Goal: Task Accomplishment & Management: Complete application form

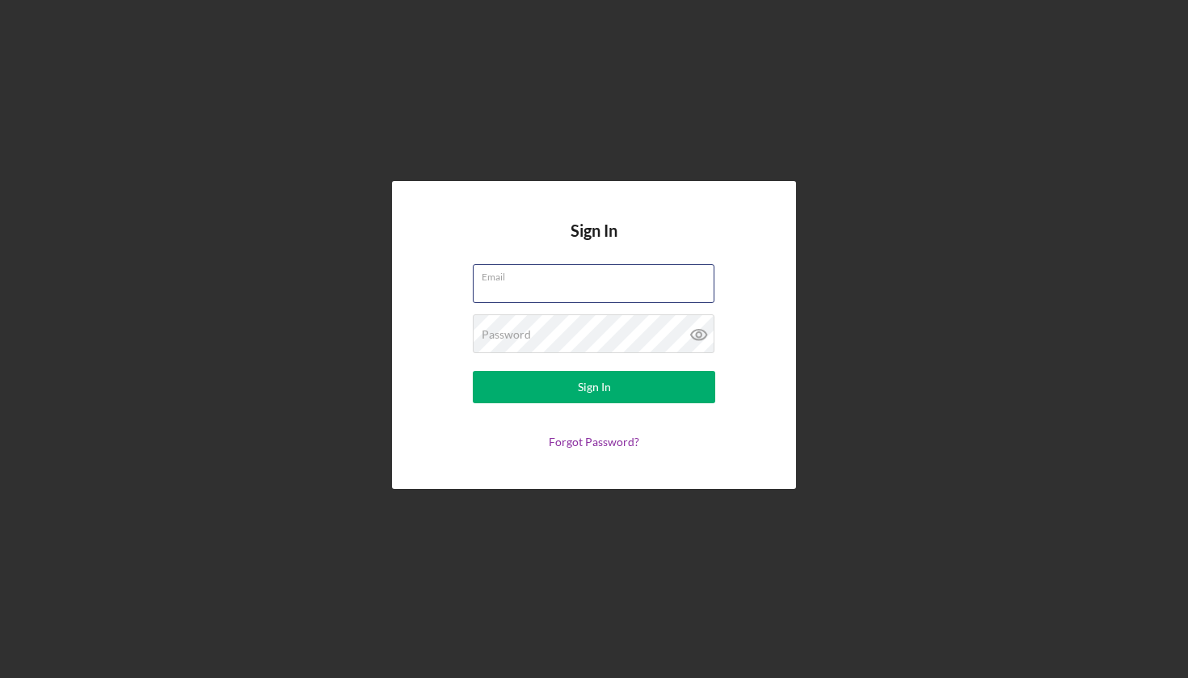
type input "[EMAIL_ADDRESS][DOMAIN_NAME]"
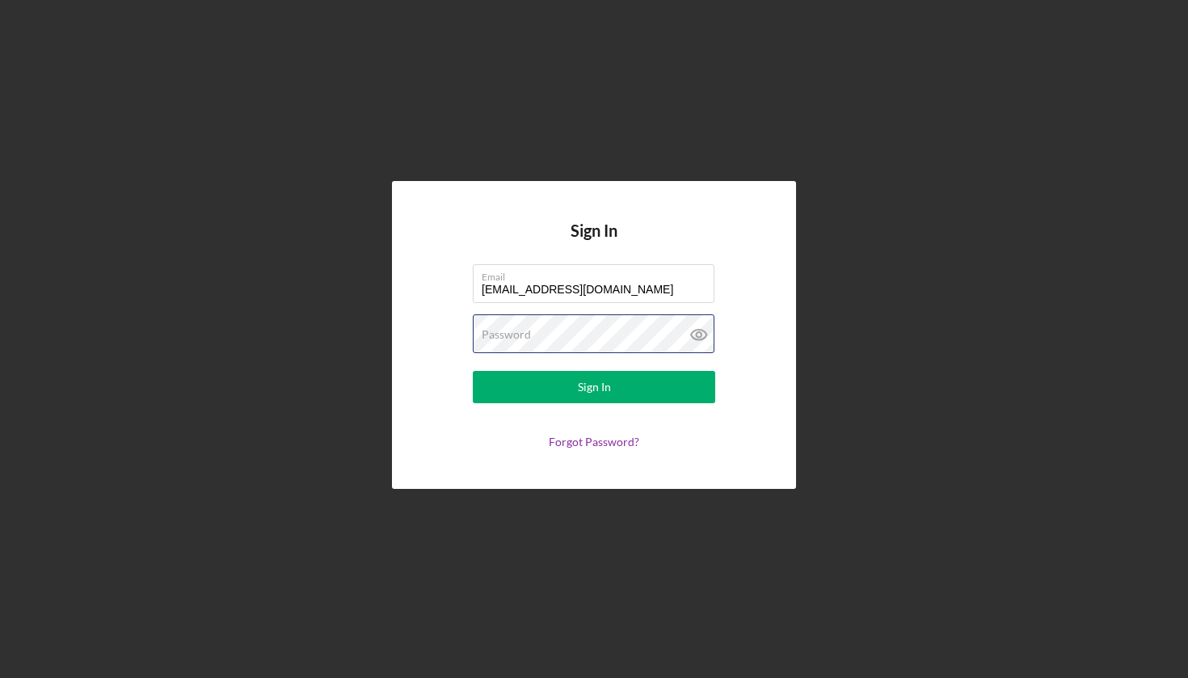
click at [594, 387] on button "Sign In" at bounding box center [594, 387] width 242 height 32
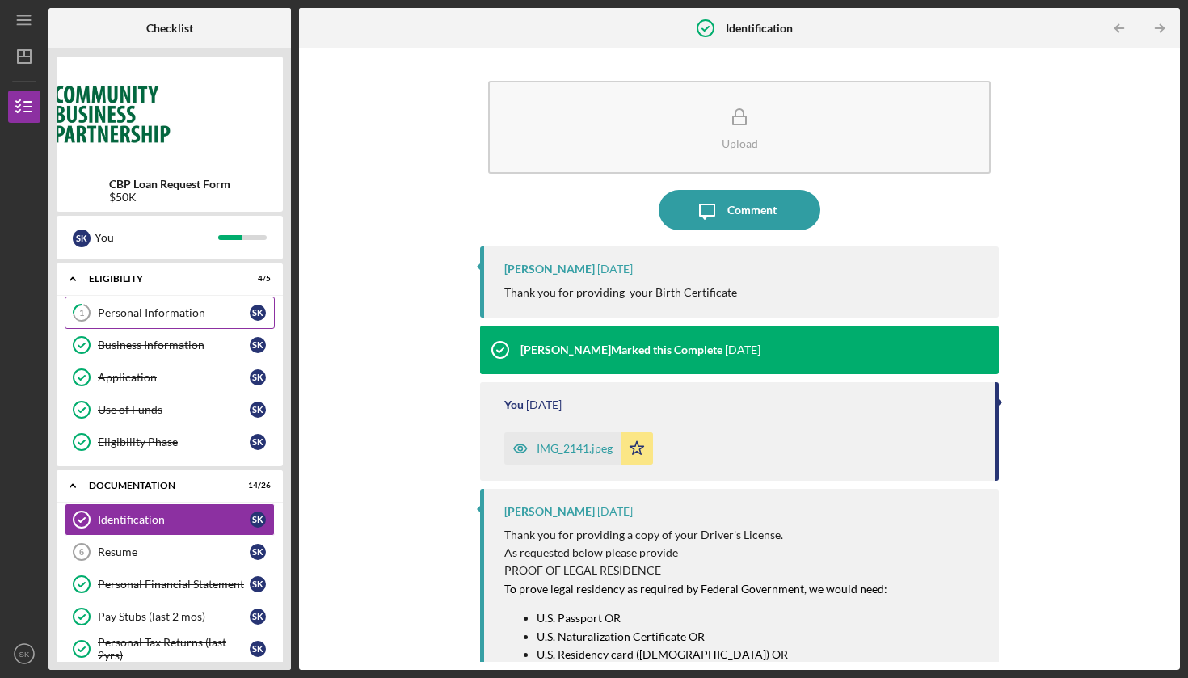
click at [165, 313] on div "Personal Information" at bounding box center [174, 312] width 152 height 13
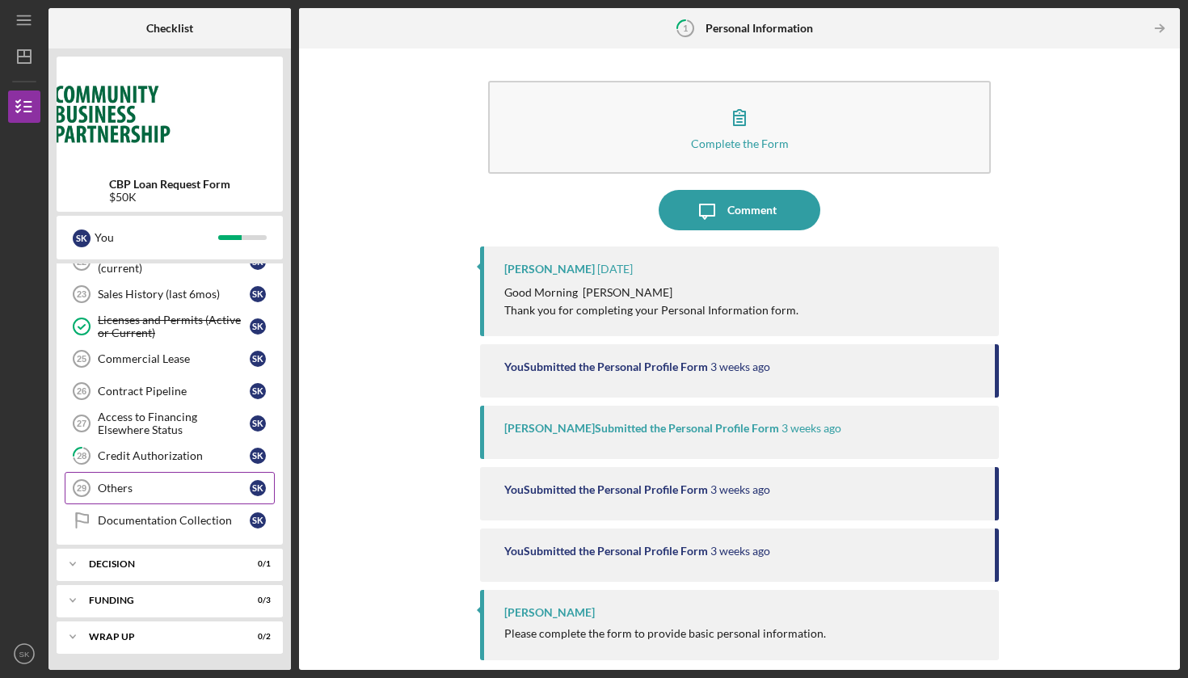
scroll to position [807, 0]
click at [175, 529] on link "Documentation Collection Documentation Collection S K" at bounding box center [170, 520] width 210 height 32
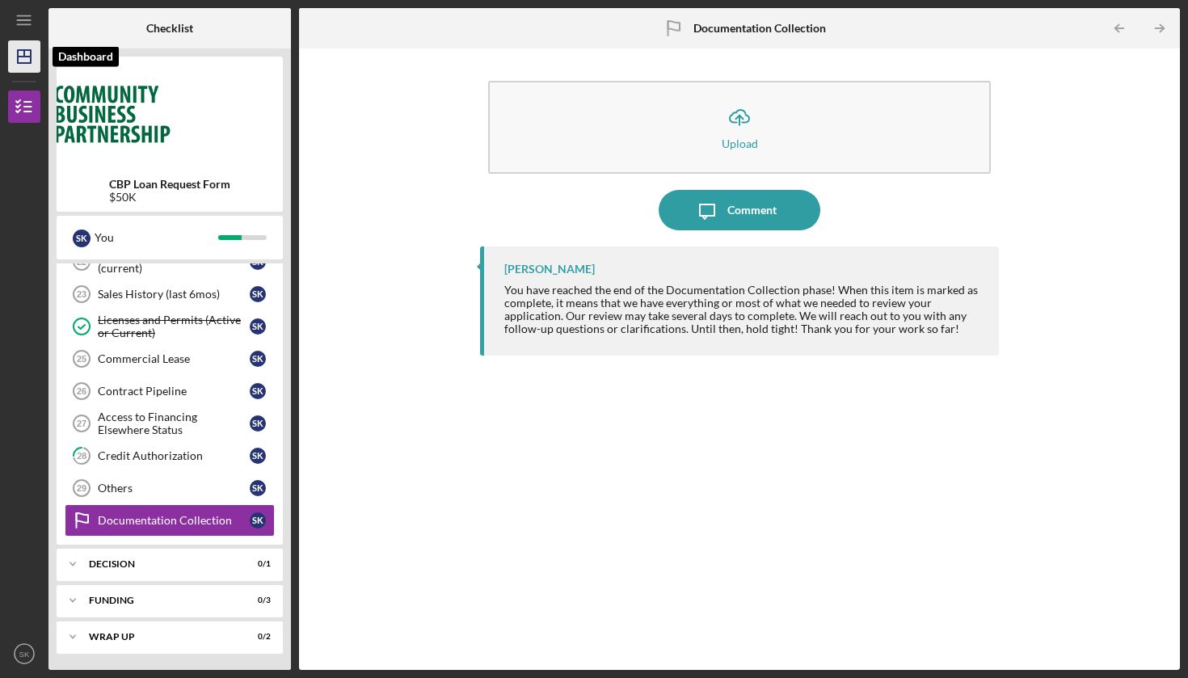
click at [27, 55] on icon "Icon/Dashboard" at bounding box center [24, 56] width 40 height 40
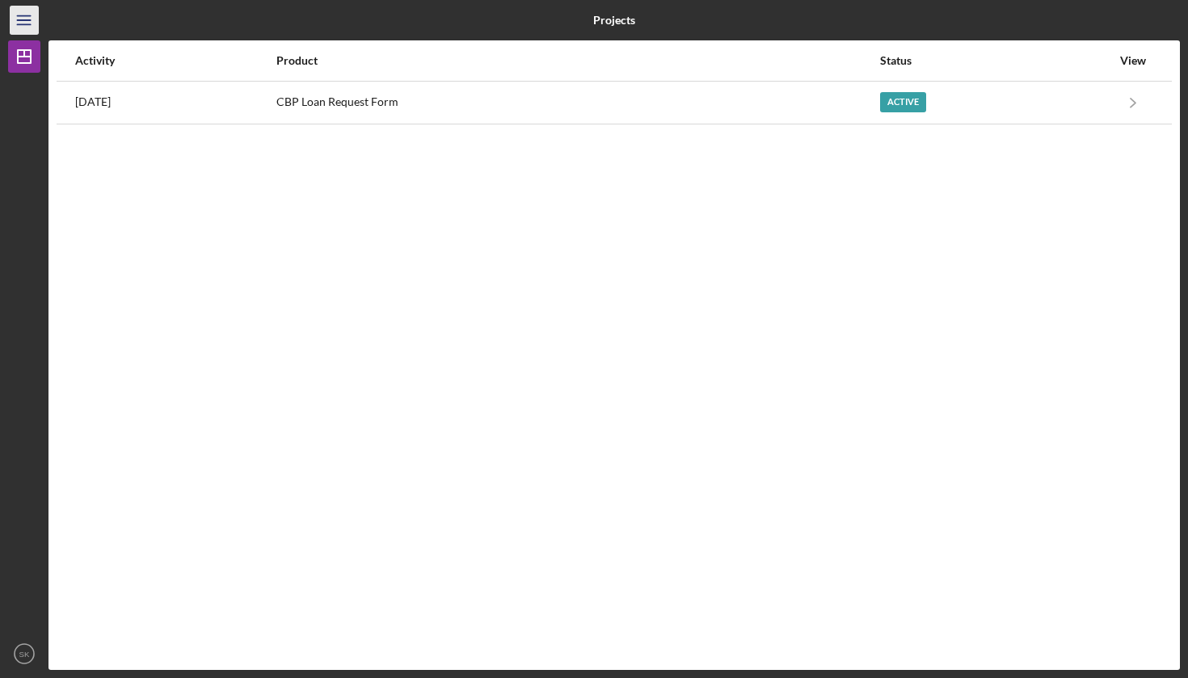
click at [18, 29] on icon "Icon/Menu" at bounding box center [24, 20] width 36 height 36
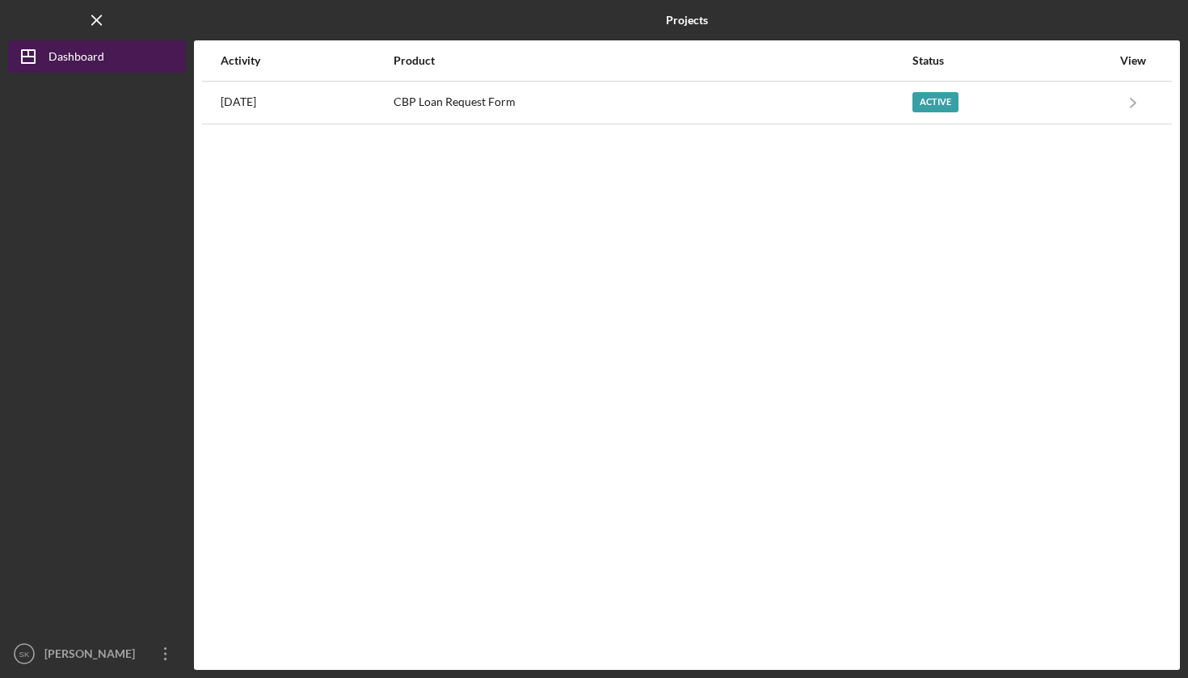
click at [55, 53] on div "Dashboard" at bounding box center [76, 58] width 56 height 36
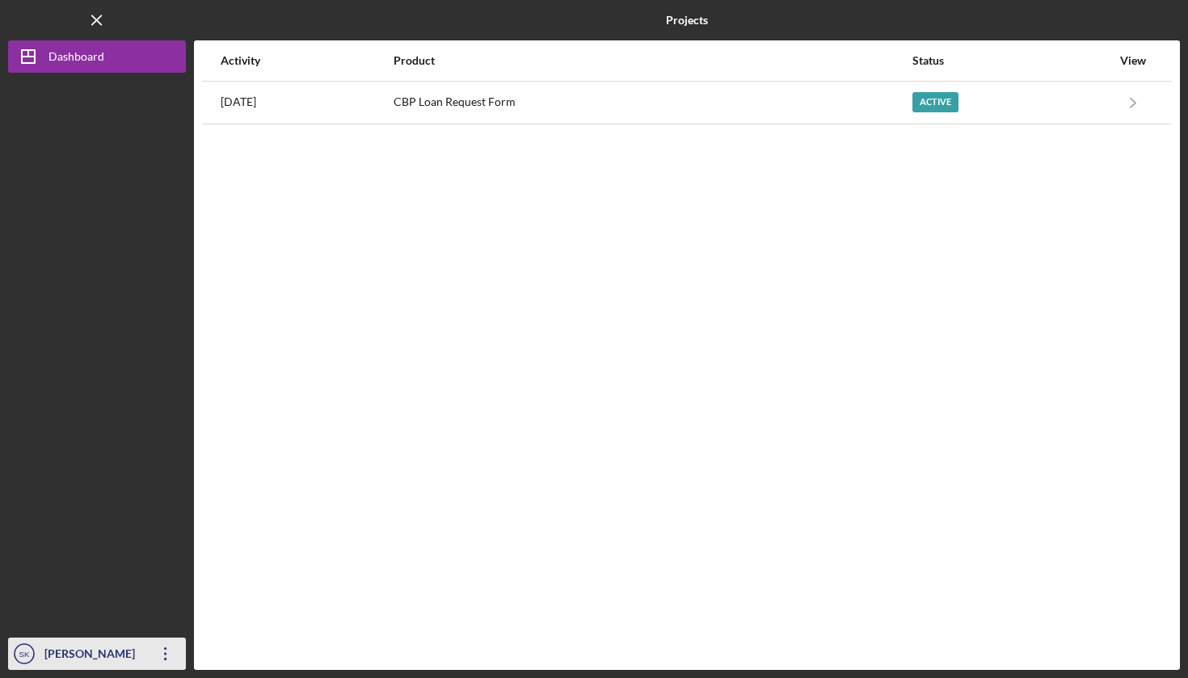
click at [86, 645] on div "[PERSON_NAME]" at bounding box center [92, 656] width 105 height 36
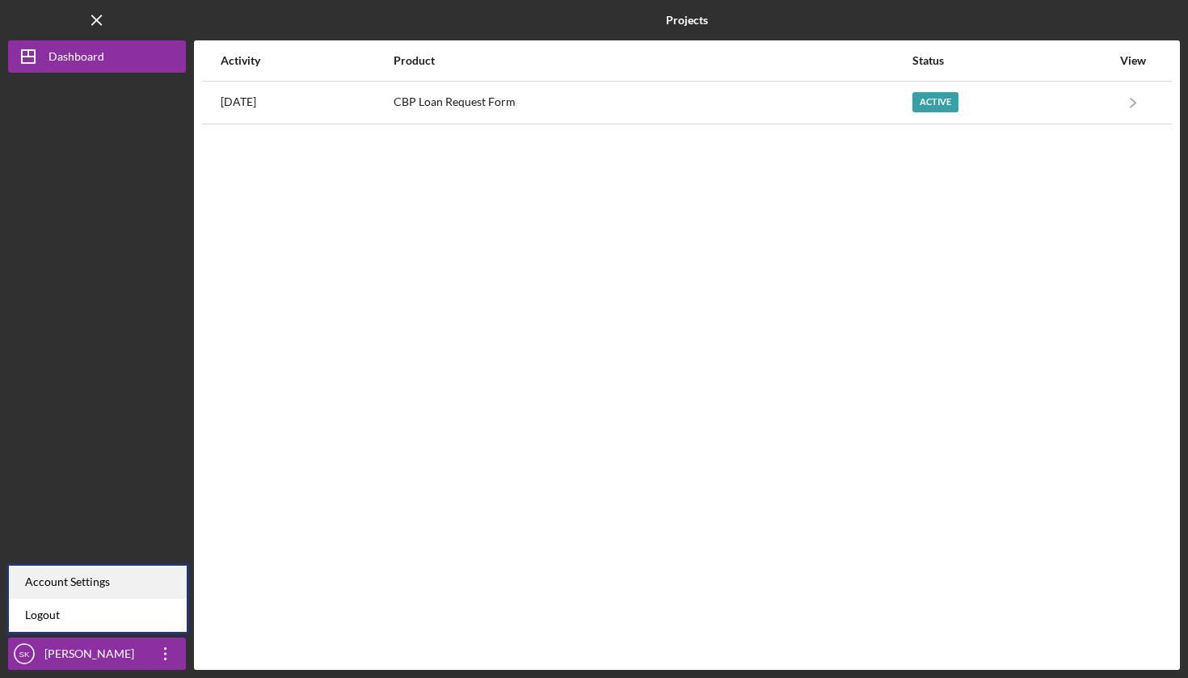
click at [115, 577] on div "Account Settings" at bounding box center [98, 582] width 178 height 33
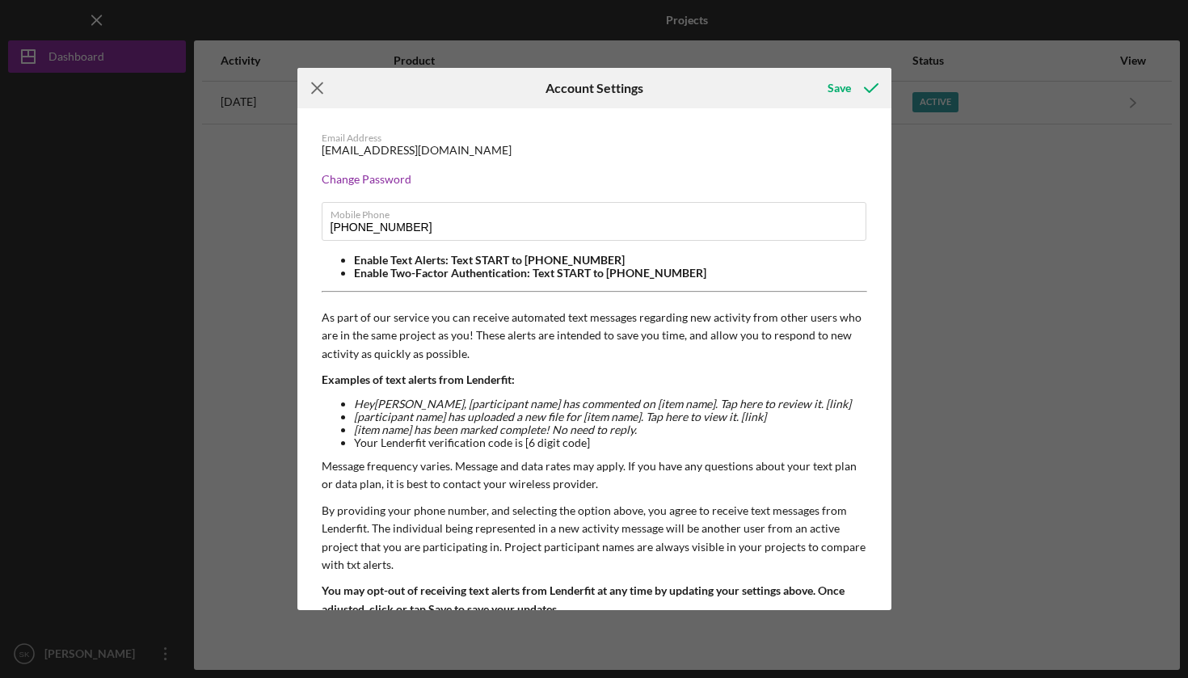
click at [318, 91] on icon "Icon/Menu Close" at bounding box center [317, 88] width 40 height 40
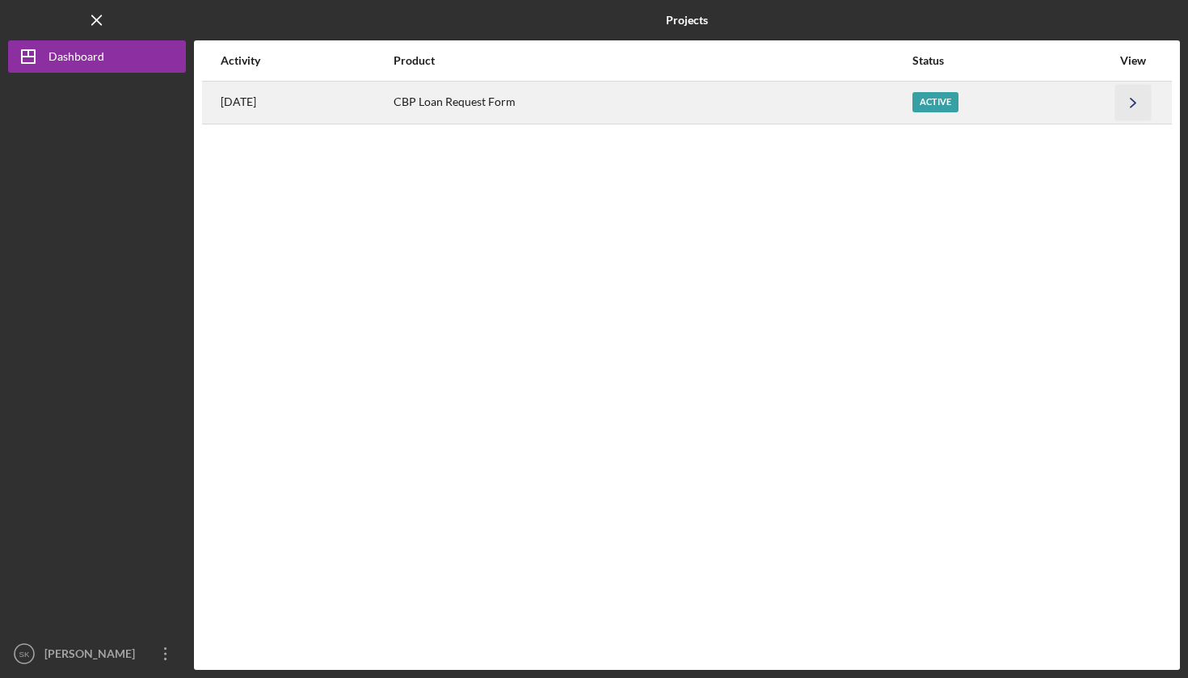
click at [1130, 95] on icon "Icon/Navigate" at bounding box center [1133, 102] width 36 height 36
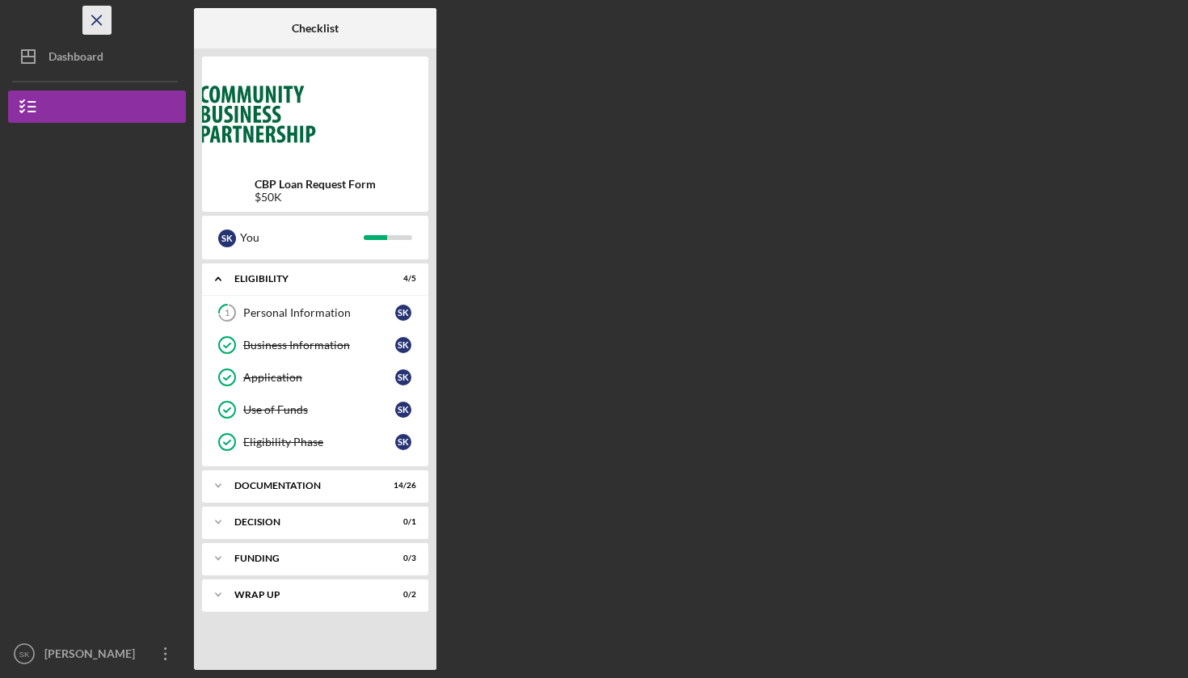
click at [96, 17] on icon "Icon/Menu Close" at bounding box center [97, 20] width 36 height 36
